Goal: Find specific page/section: Find specific page/section

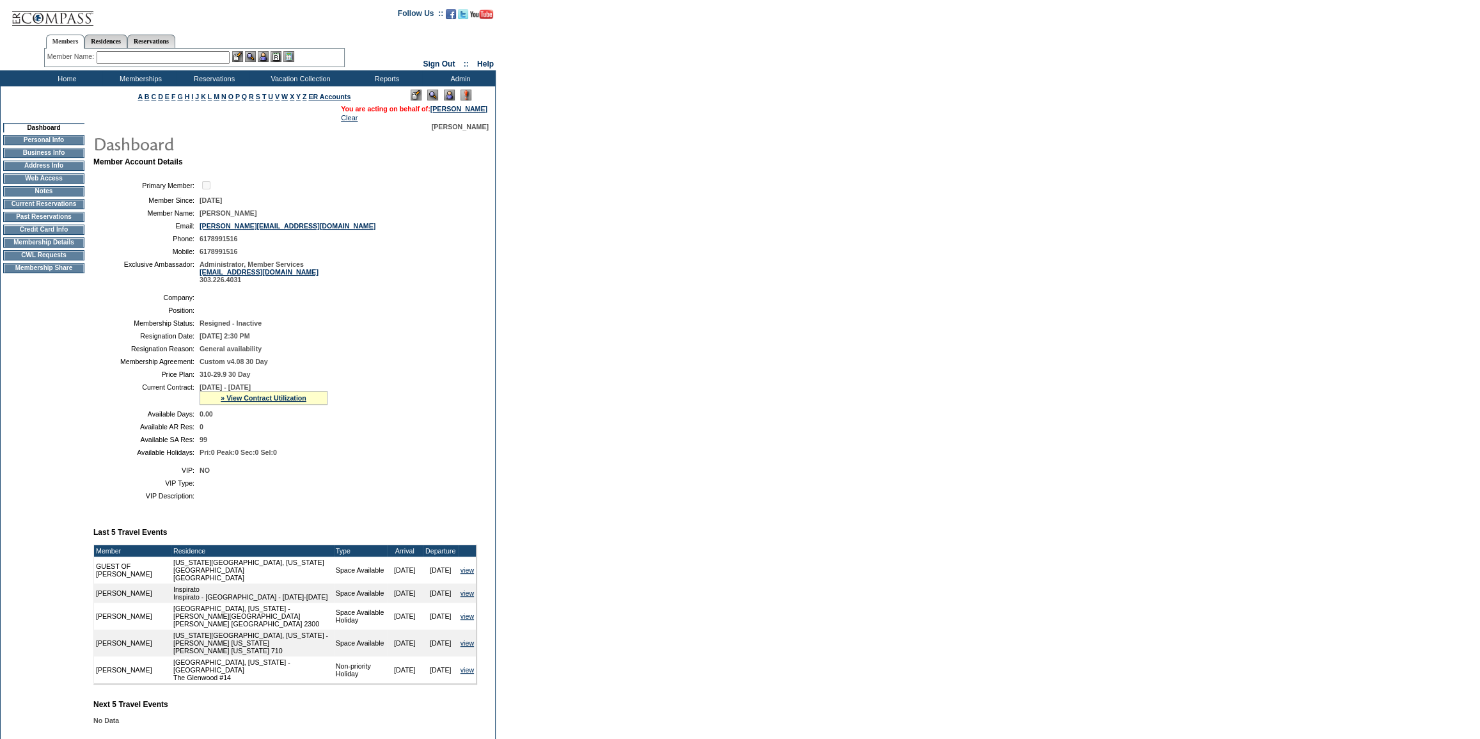
click at [52, 248] on td "Membership Details" at bounding box center [43, 242] width 81 height 10
